Goal: Information Seeking & Learning: Learn about a topic

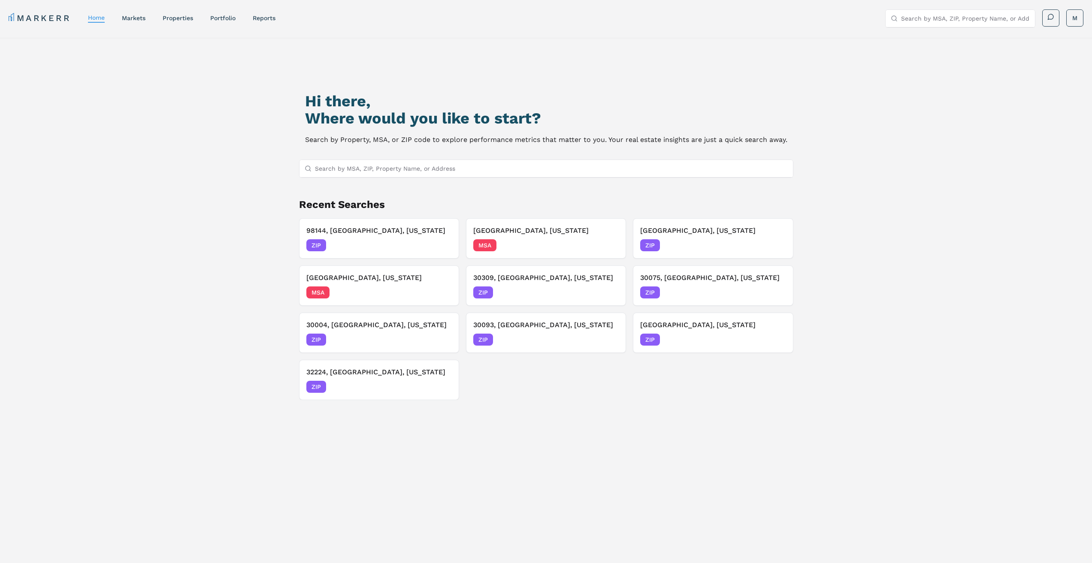
click at [480, 168] on input "Search by MSA, ZIP, Property Name, or Address" at bounding box center [551, 168] width 473 height 17
click at [460, 170] on input "Search by MSA, ZIP, Property Name, or Address" at bounding box center [551, 168] width 473 height 17
type input "37013"
click at [439, 184] on div "37013, Antioch, Tennessee ZIP" at bounding box center [545, 185] width 493 height 15
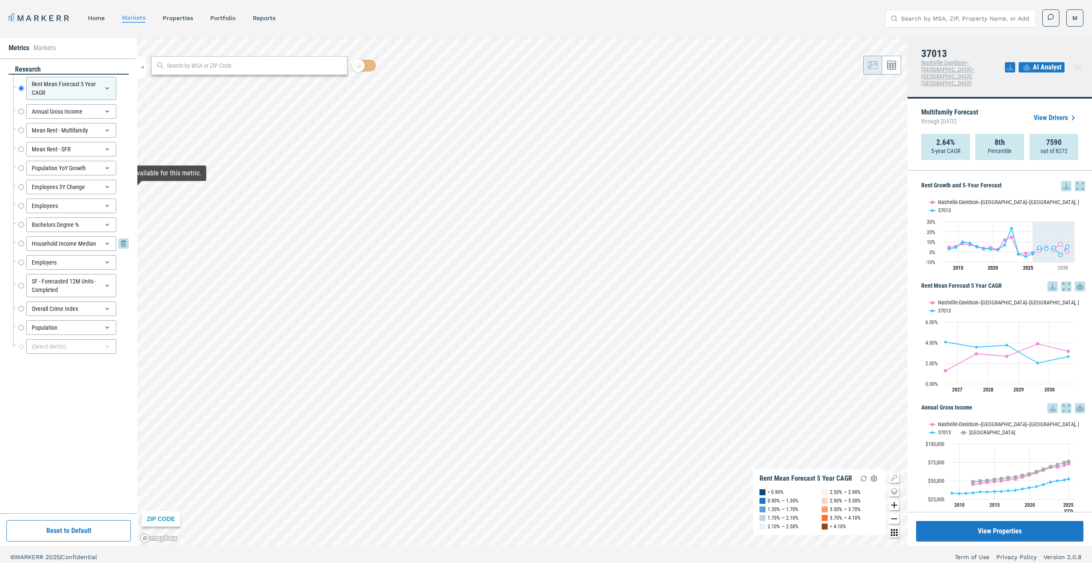
click at [24, 244] on input "Household Income Median" at bounding box center [21, 243] width 6 height 15
radio input "false"
radio input "true"
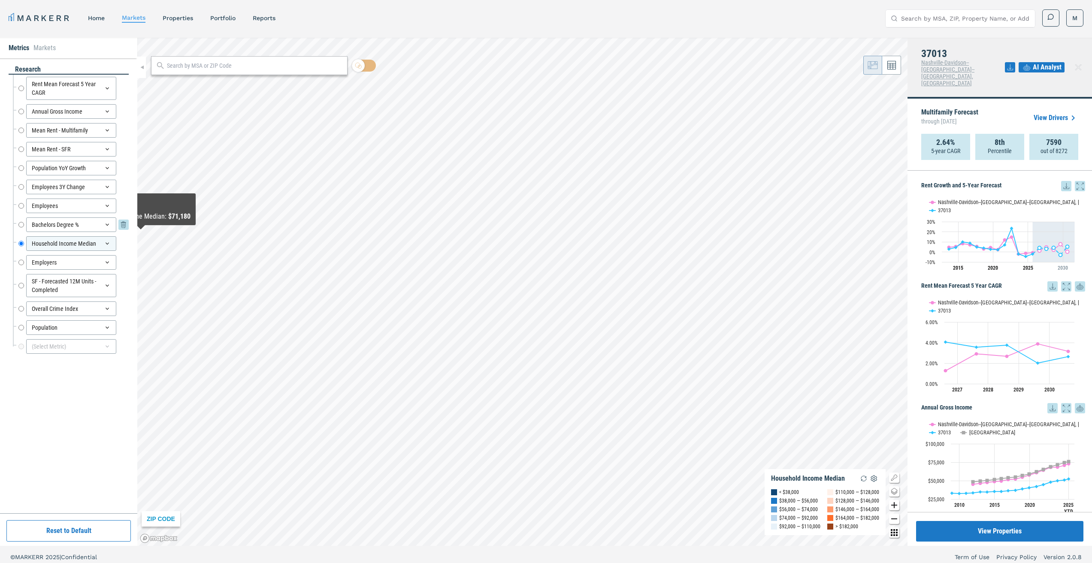
click at [22, 224] on input "Bachelors Degree %" at bounding box center [21, 224] width 6 height 15
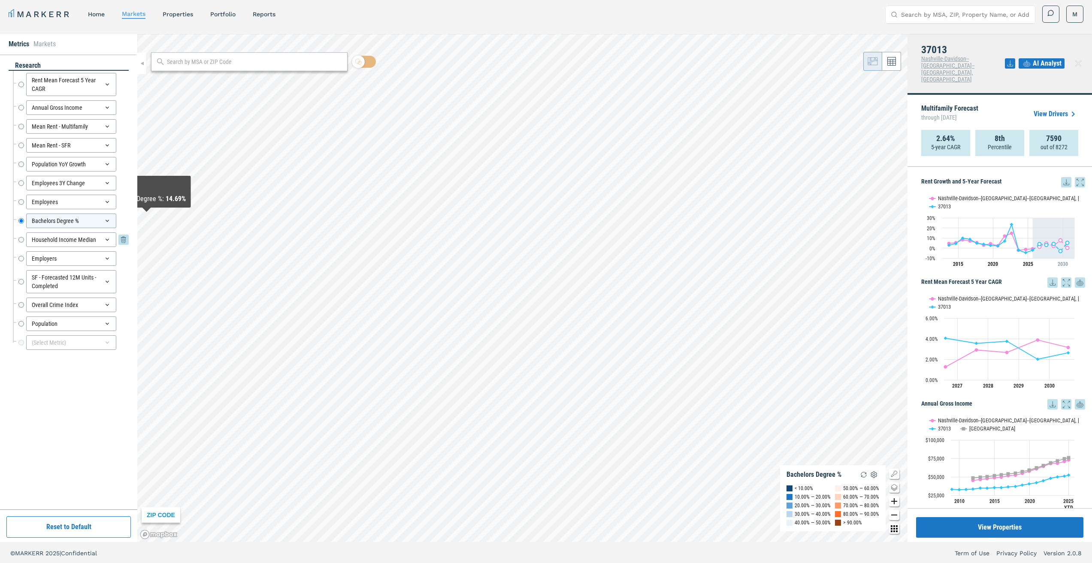
scroll to position [5, 0]
click at [17, 237] on div "Household Income Median Household Income Median" at bounding box center [71, 238] width 116 height 19
click at [21, 238] on input "Household Income Median" at bounding box center [21, 238] width 6 height 15
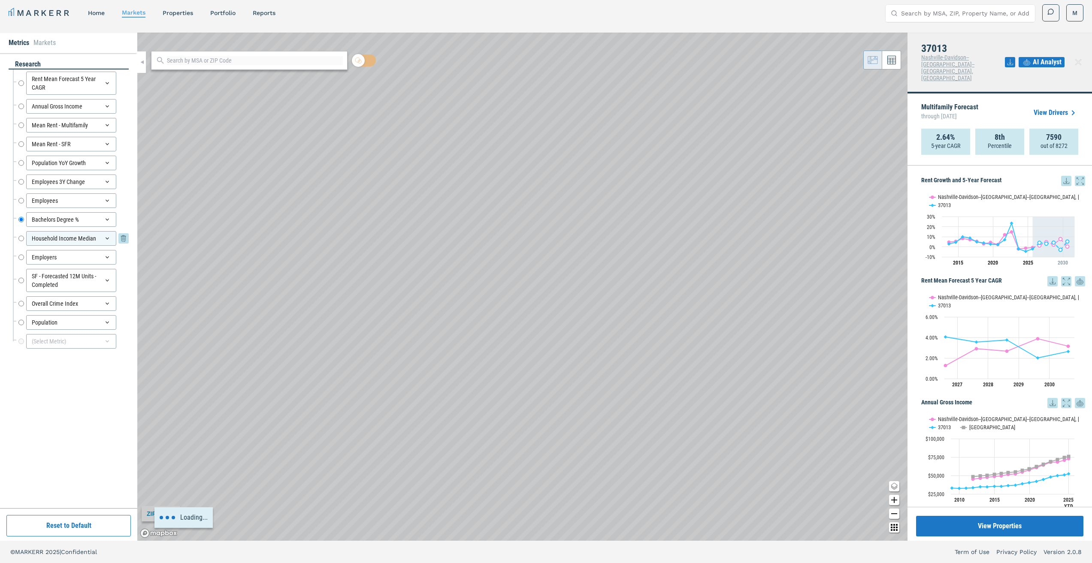
radio input "false"
radio input "true"
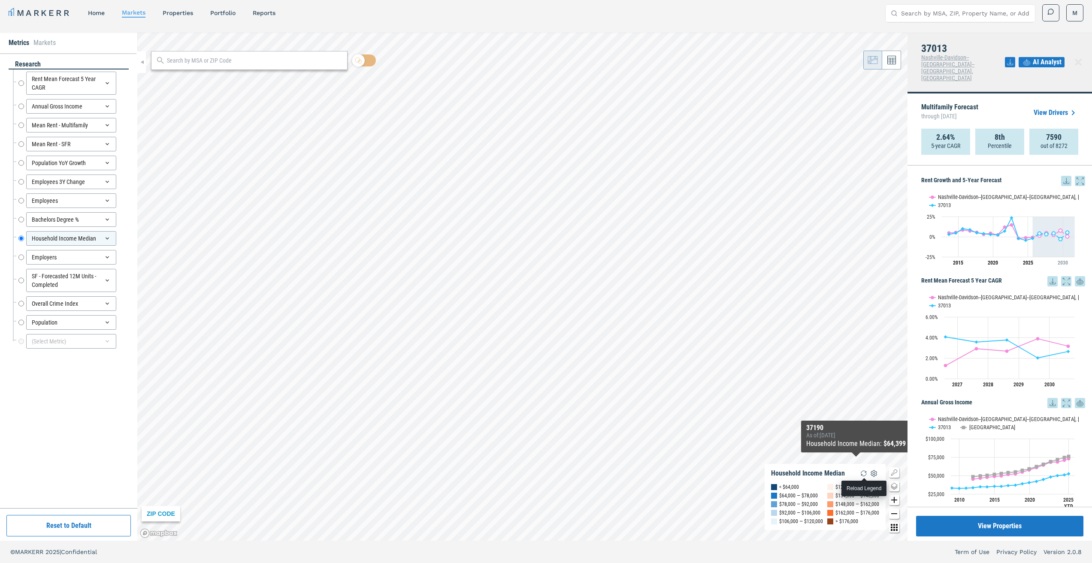
click at [863, 470] on img "button" at bounding box center [863, 473] width 10 height 10
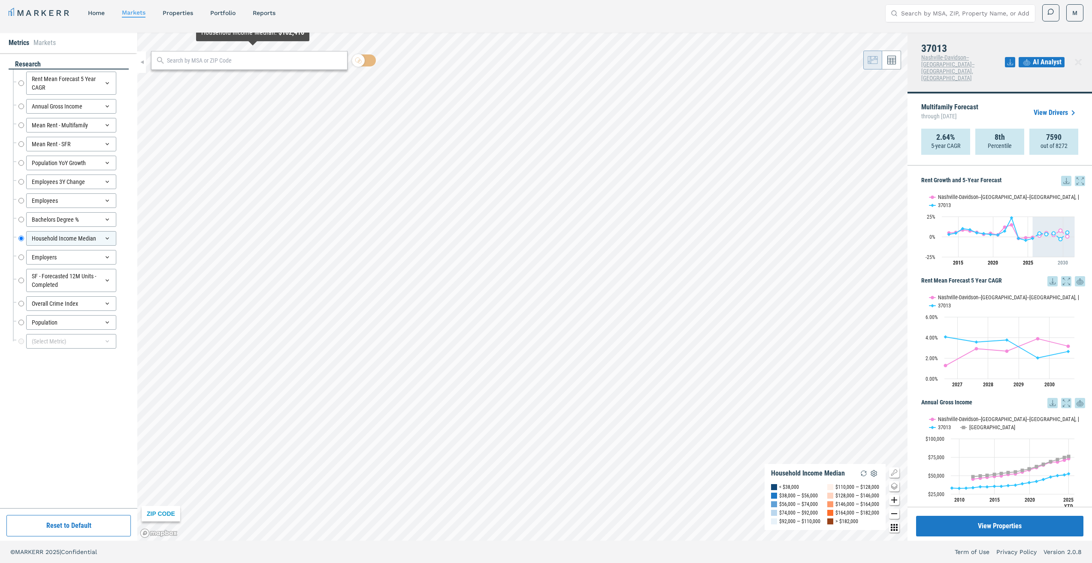
click at [249, 66] on div at bounding box center [249, 60] width 196 height 19
click at [250, 62] on input "text" at bounding box center [255, 60] width 176 height 9
paste input "78681"
type input "78681"
click at [237, 78] on span "78681, Round Rock, Texas ZIP" at bounding box center [249, 79] width 196 height 13
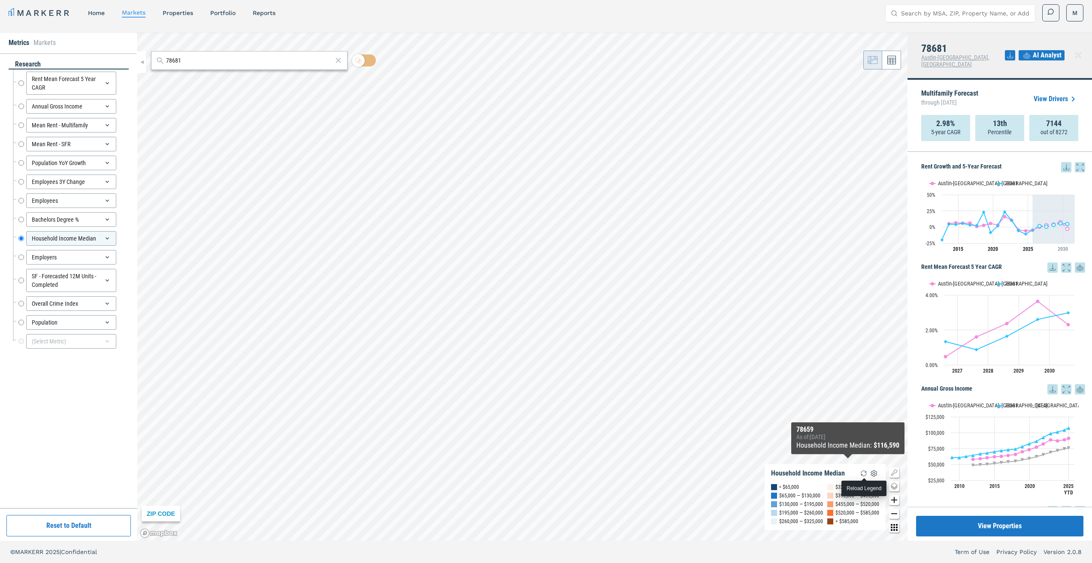
click at [863, 472] on img "button" at bounding box center [863, 473] width 10 height 10
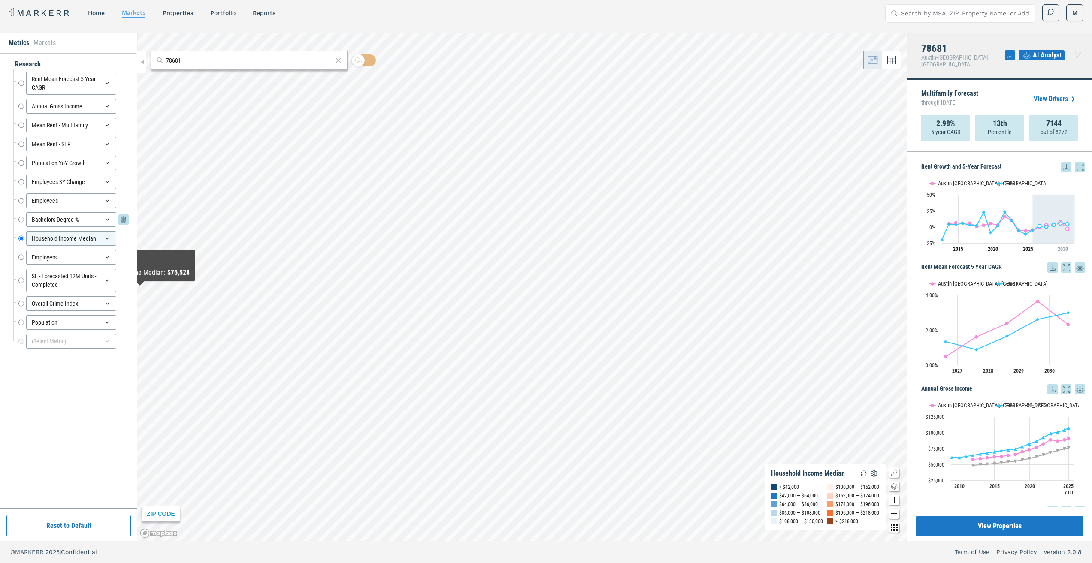
click at [22, 223] on input "Bachelors Degree %" at bounding box center [21, 219] width 6 height 15
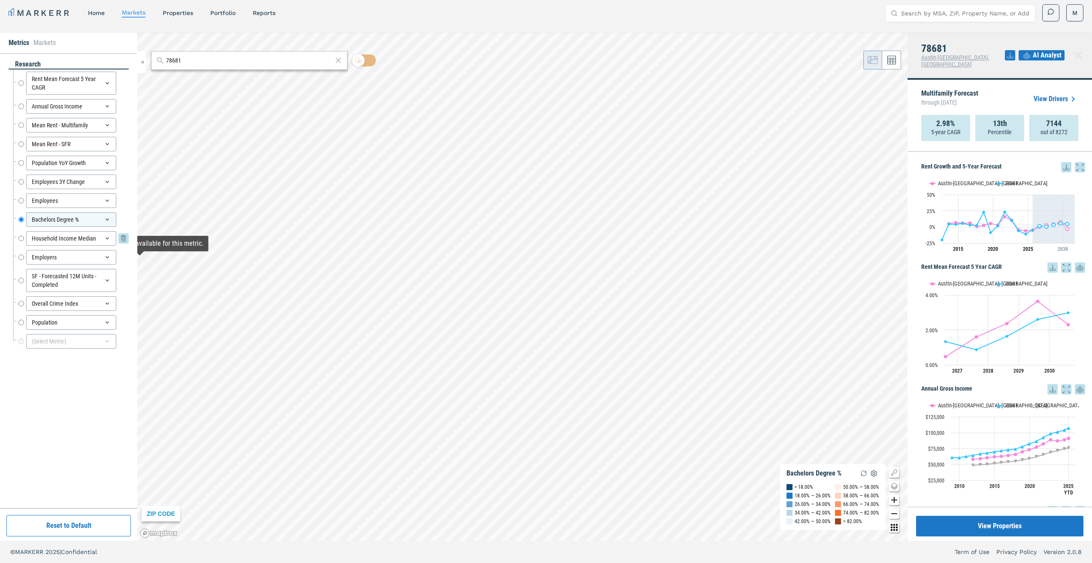
click at [20, 238] on input "Household Income Median" at bounding box center [21, 238] width 6 height 15
radio input "false"
radio input "true"
